Goal: Task Accomplishment & Management: Manage account settings

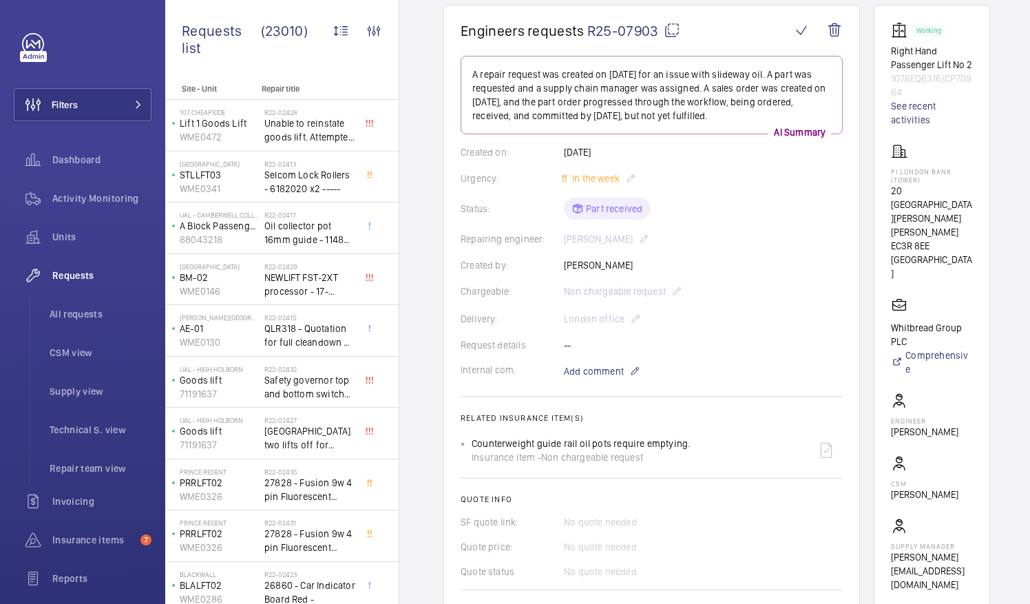
scroll to position [129, 0]
click at [670, 33] on mat-icon at bounding box center [672, 31] width 17 height 17
click at [672, 30] on mat-icon at bounding box center [672, 31] width 17 height 17
drag, startPoint x: 908, startPoint y: 182, endPoint x: 969, endPoint y: 184, distance: 61.3
click at [969, 184] on p "PI London Bank (Tower)" at bounding box center [932, 176] width 82 height 17
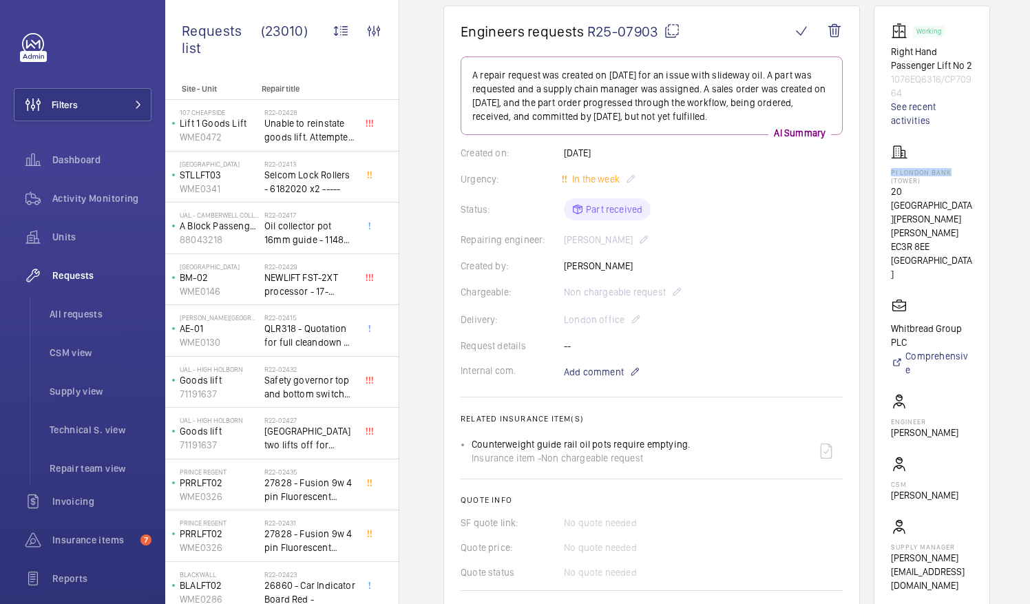
drag, startPoint x: 969, startPoint y: 184, endPoint x: 940, endPoint y: 184, distance: 28.9
click at [940, 184] on p "PI London Bank (Tower)" at bounding box center [932, 176] width 82 height 17
drag, startPoint x: 906, startPoint y: 185, endPoint x: 969, endPoint y: 186, distance: 63.3
click at [969, 184] on p "PI London Bank (Tower)" at bounding box center [932, 176] width 82 height 17
drag, startPoint x: 969, startPoint y: 186, endPoint x: 953, endPoint y: 185, distance: 16.5
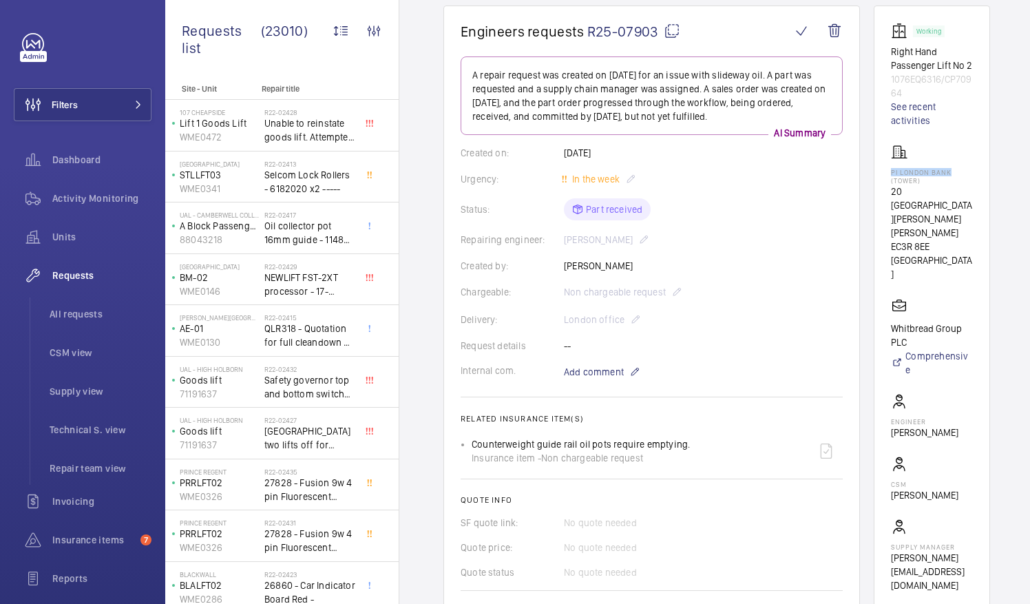
copy p "PI London Bank"
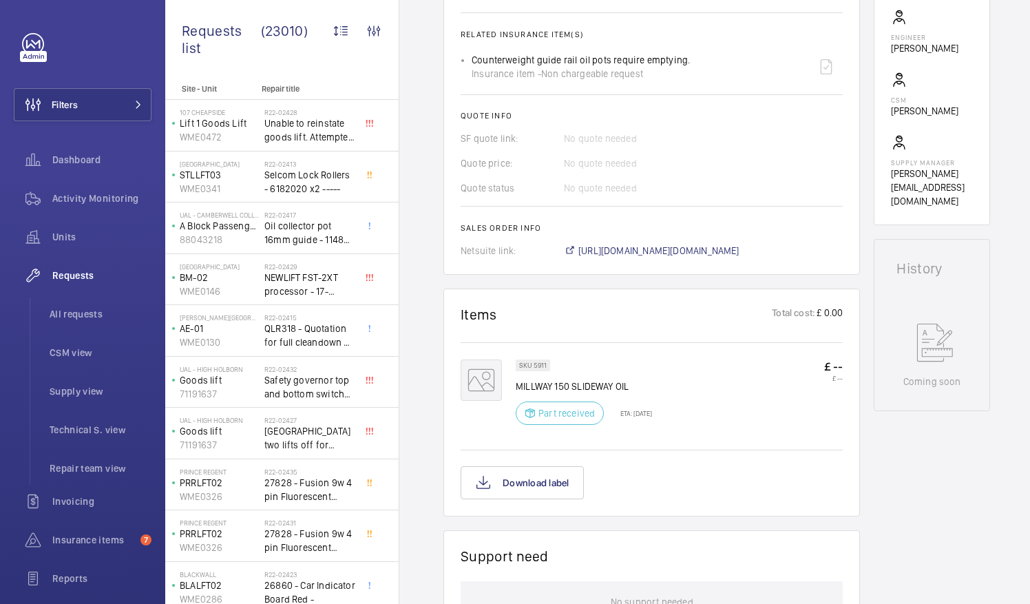
scroll to position [634, 0]
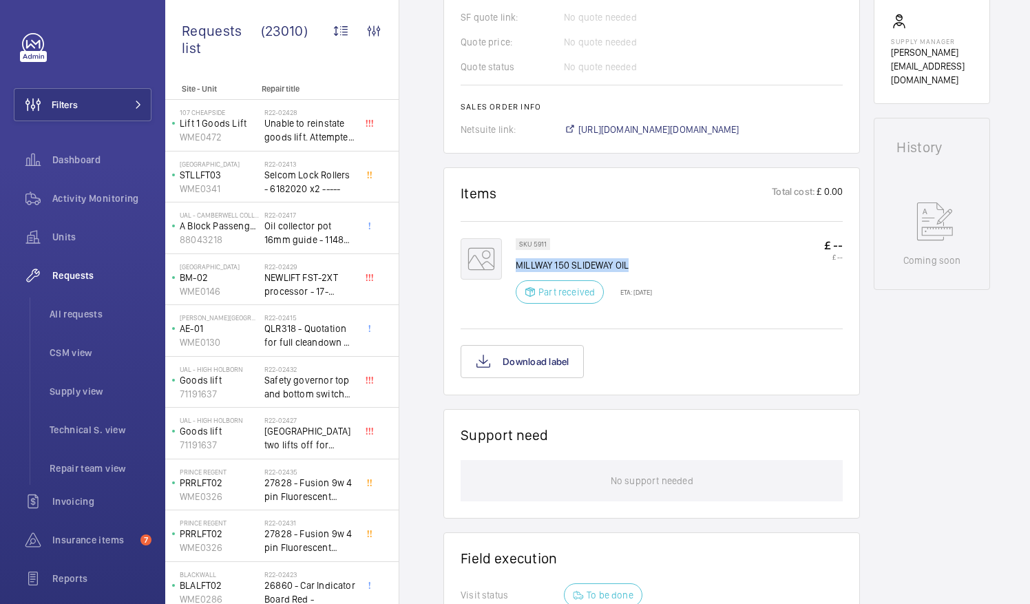
drag, startPoint x: 517, startPoint y: 262, endPoint x: 629, endPoint y: 261, distance: 112.2
click at [629, 261] on p "MILLWAY 150 SLIDEWAY OIL" at bounding box center [584, 265] width 136 height 14
drag, startPoint x: 629, startPoint y: 261, endPoint x: 605, endPoint y: 262, distance: 24.1
copy p "MILLWAY 150 SLIDEWAY OIL"
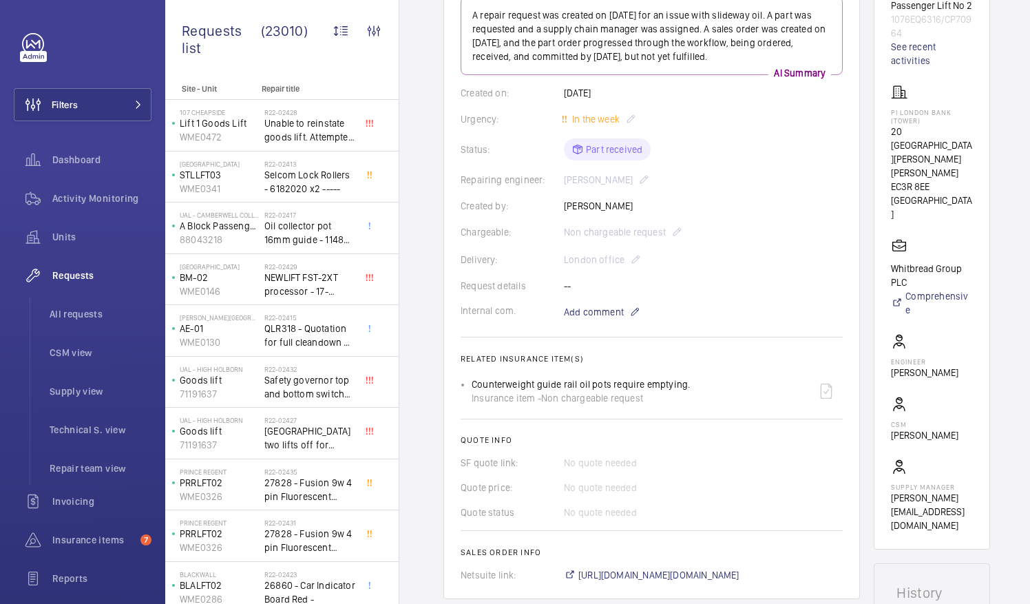
scroll to position [0, 0]
